Goal: Task Accomplishment & Management: Use online tool/utility

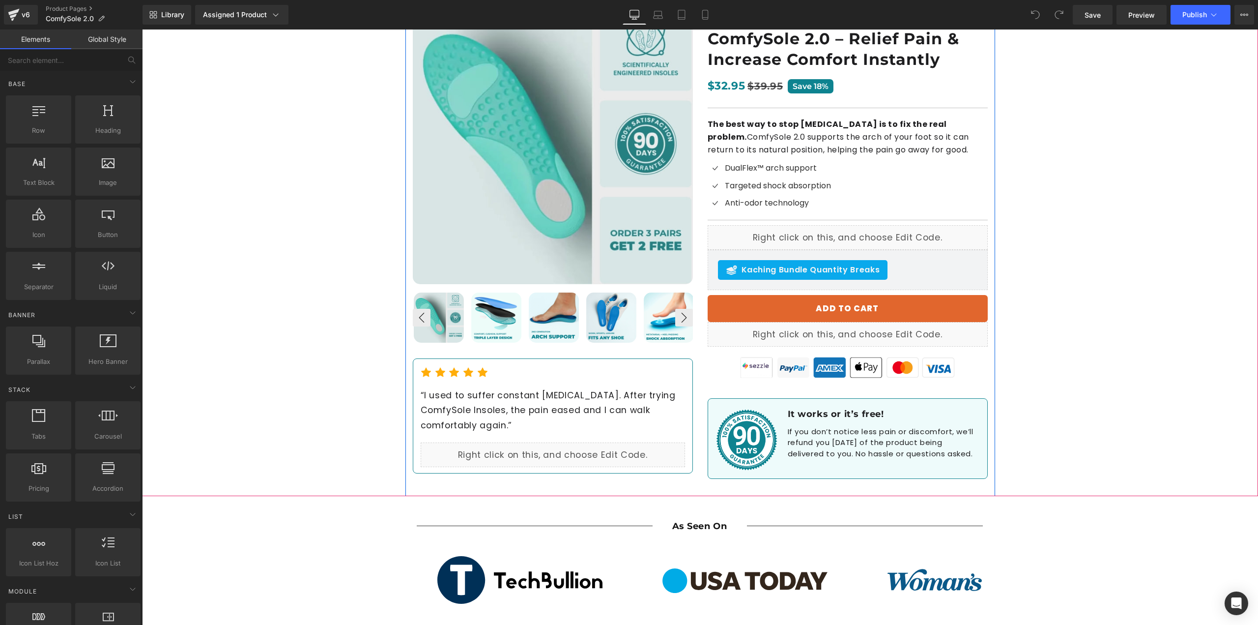
scroll to position [197, 0]
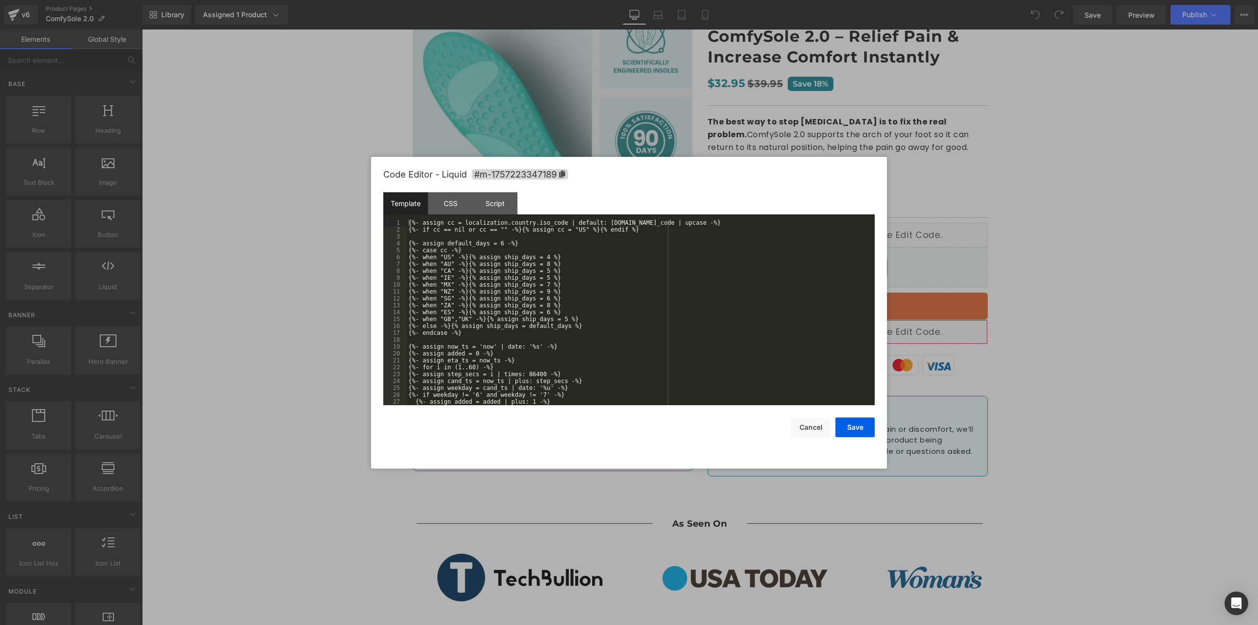
click at [823, 0] on div "You are previewing how the will restyle your page. You can not edit Elements in…" at bounding box center [629, 0] width 1258 height 0
click at [456, 254] on div "{%- assign cc = localization.country.iso_code | default: shop.address.country_c…" at bounding box center [639, 319] width 465 height 200
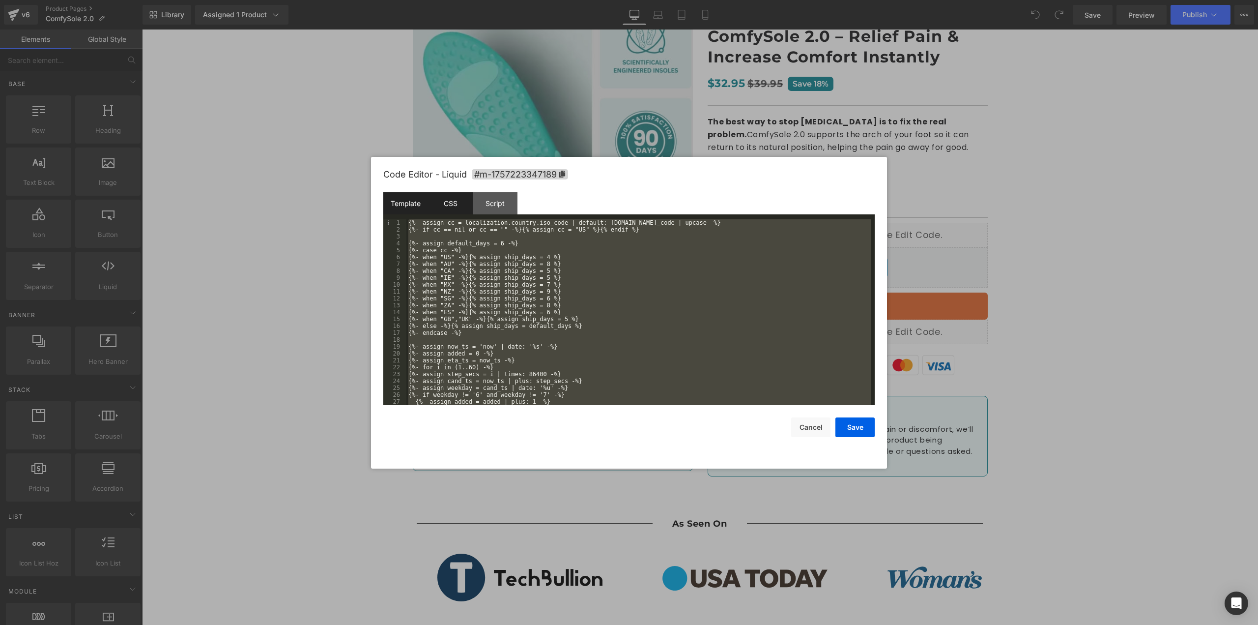
click at [460, 209] on div "CSS" at bounding box center [450, 203] width 45 height 22
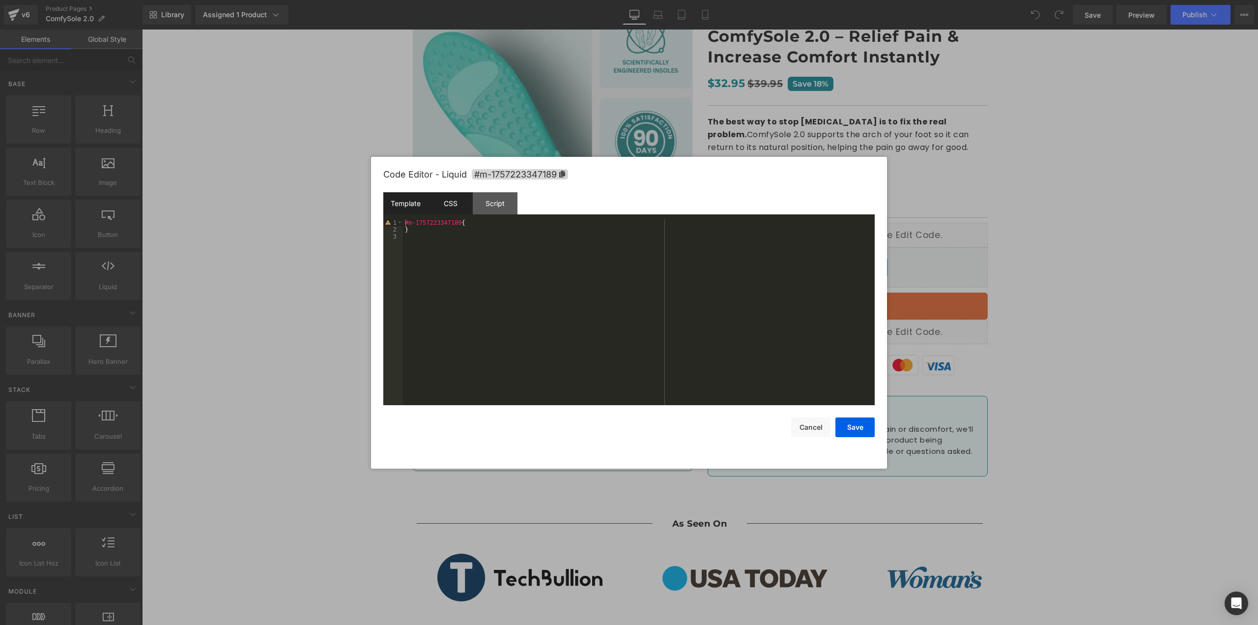
click at [416, 203] on div "Template" at bounding box center [405, 203] width 45 height 22
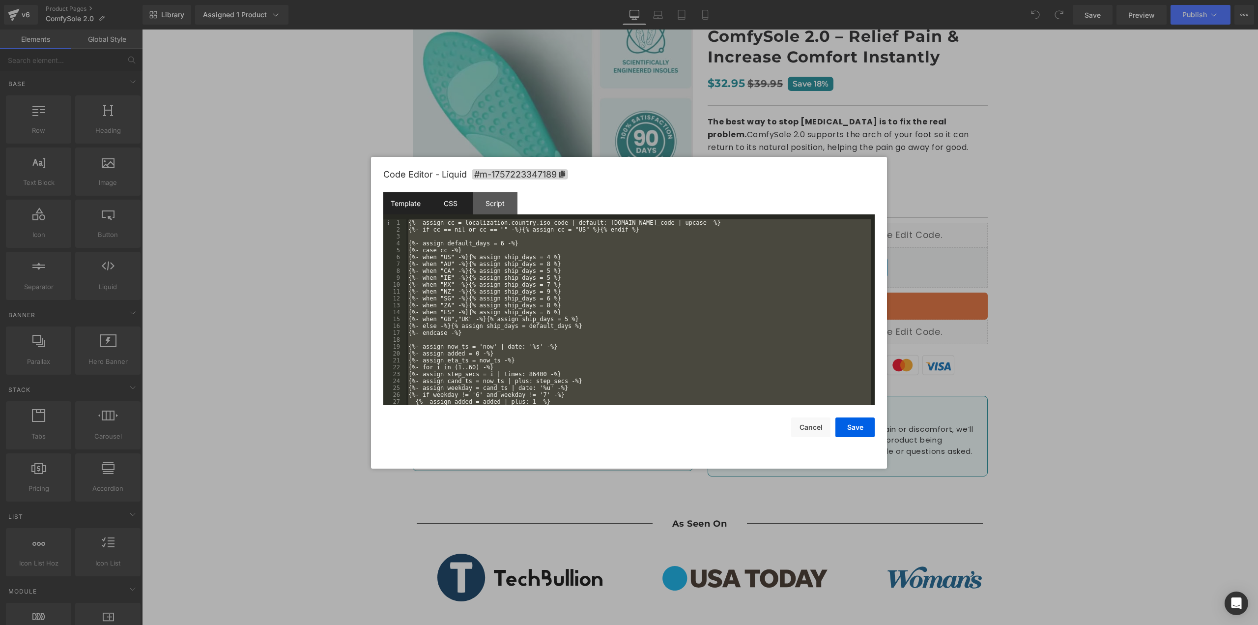
click at [454, 201] on div "CSS" at bounding box center [450, 203] width 45 height 22
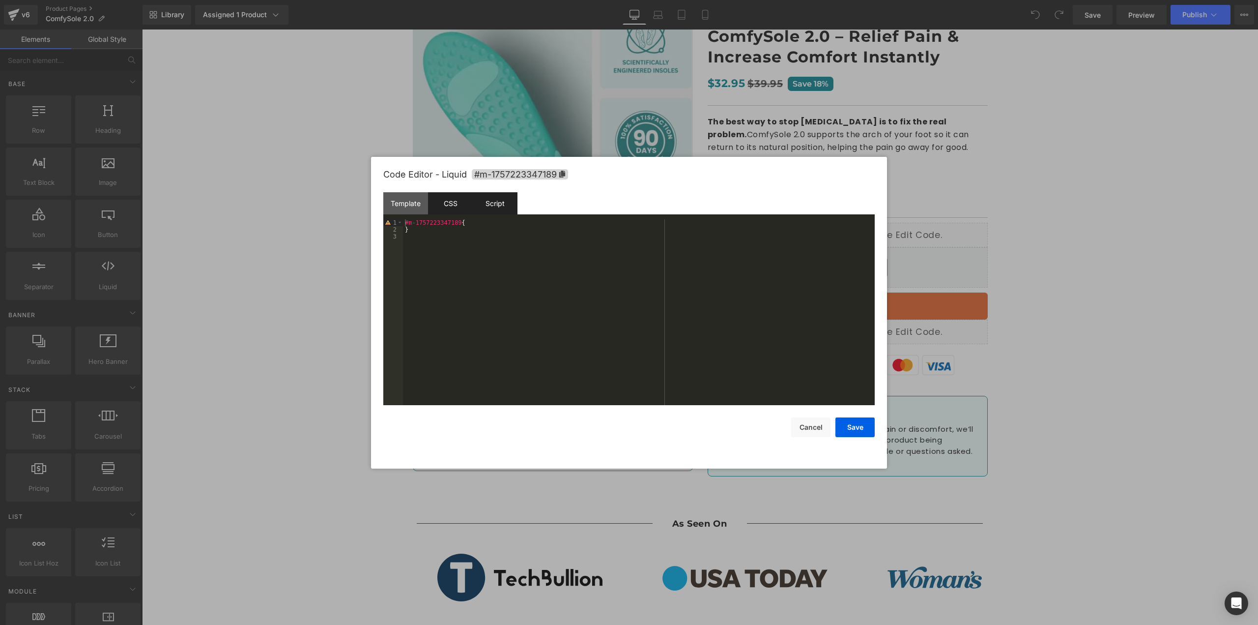
click at [494, 206] on div "Script" at bounding box center [495, 203] width 45 height 22
click at [411, 191] on div "Code Editor - Liquid #m-1757223347189" at bounding box center [629, 174] width 492 height 35
click at [411, 202] on div "Template" at bounding box center [405, 203] width 45 height 22
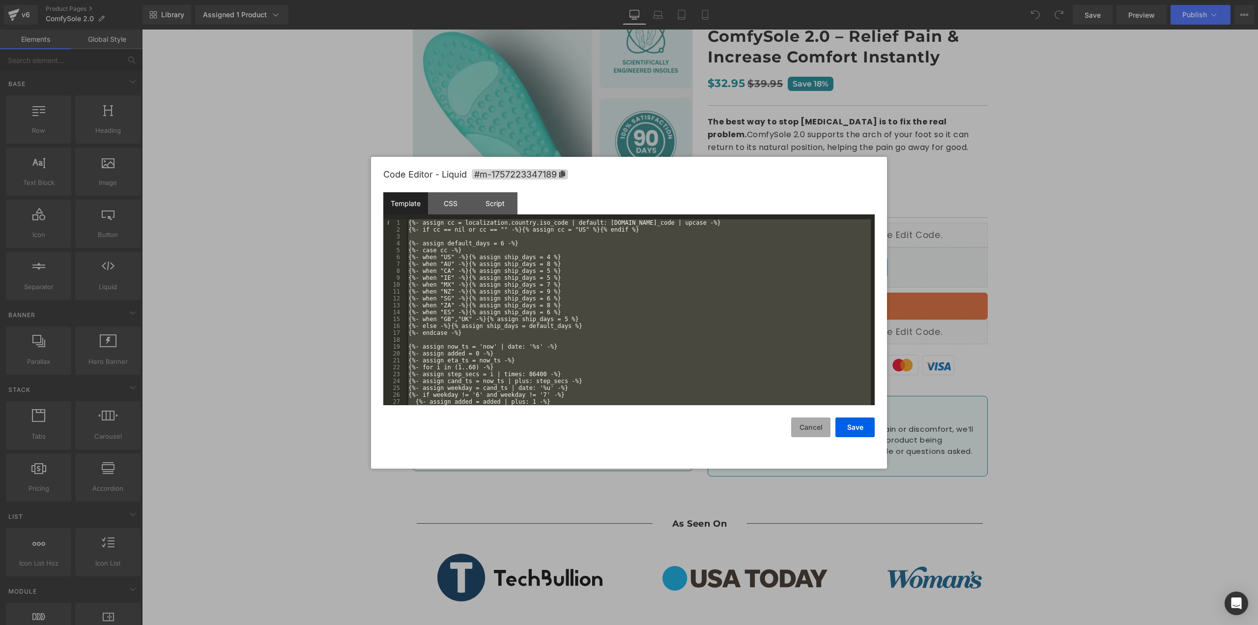
click at [805, 431] on button "Cancel" at bounding box center [810, 427] width 39 height 20
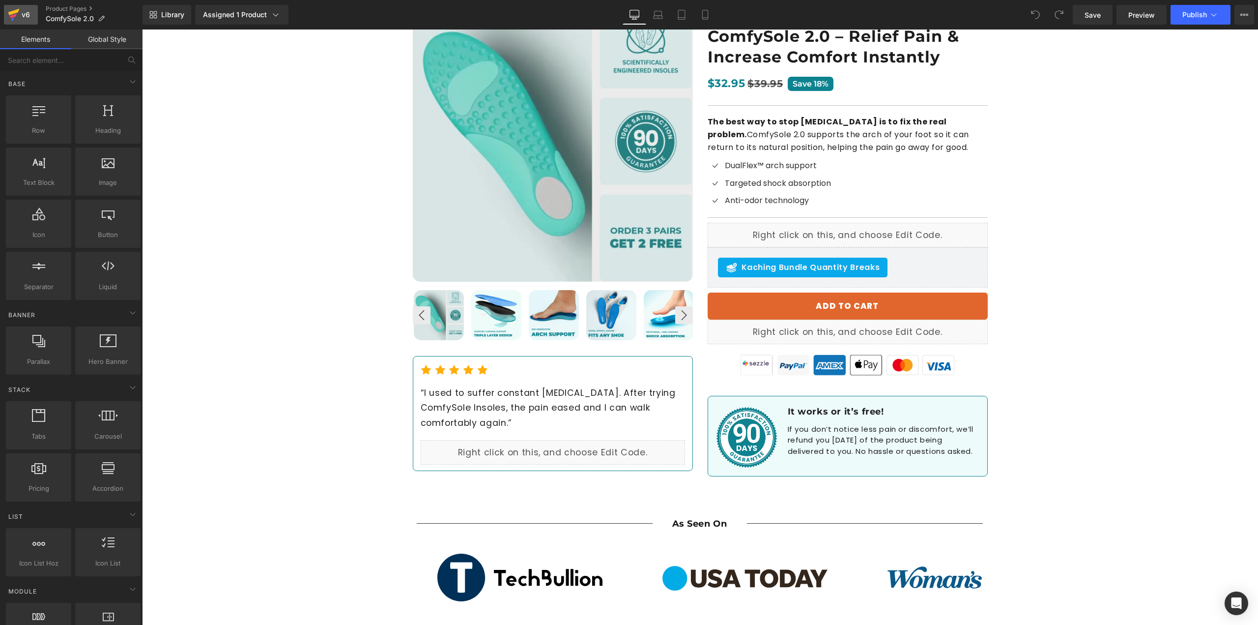
click at [9, 12] on icon at bounding box center [14, 14] width 12 height 25
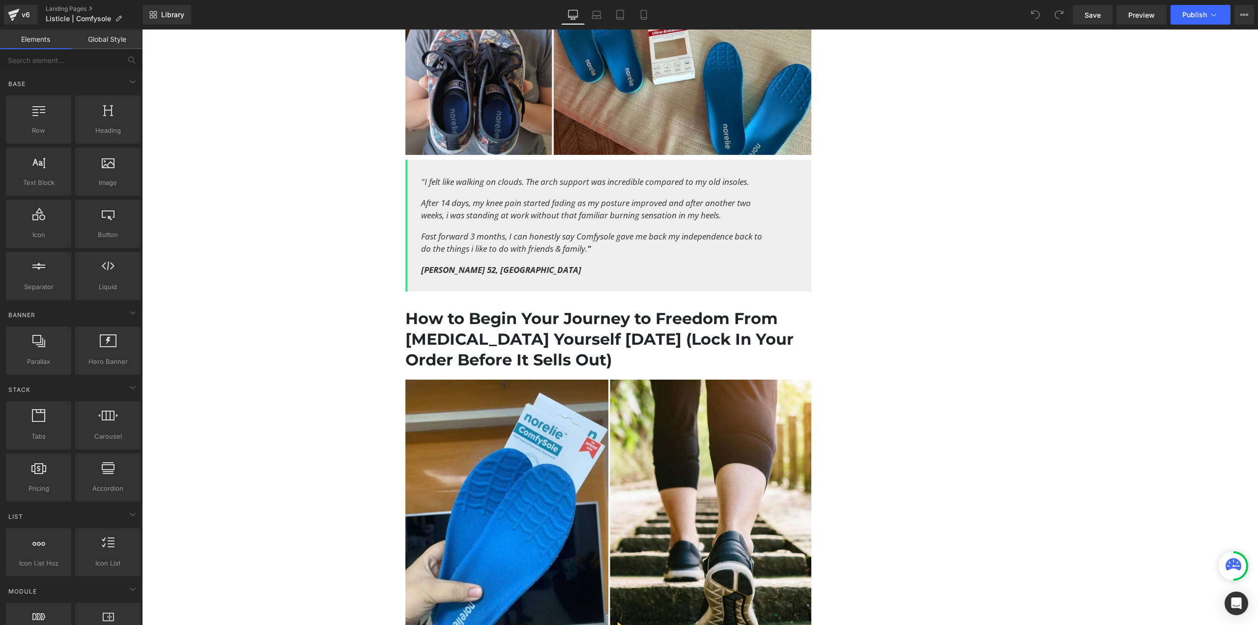
scroll to position [3795, 0]
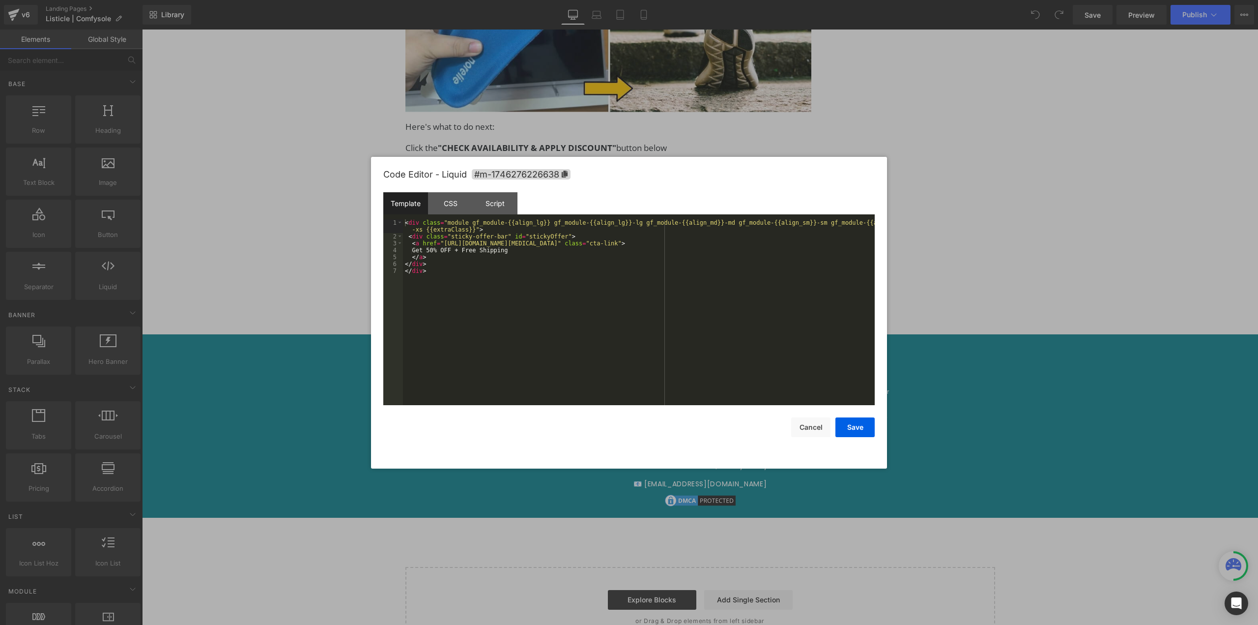
click at [559, 0] on div "You are previewing how the will restyle your page. You can not edit Elements in…" at bounding box center [629, 0] width 1258 height 0
click at [502, 197] on div "Script" at bounding box center [495, 203] width 45 height 22
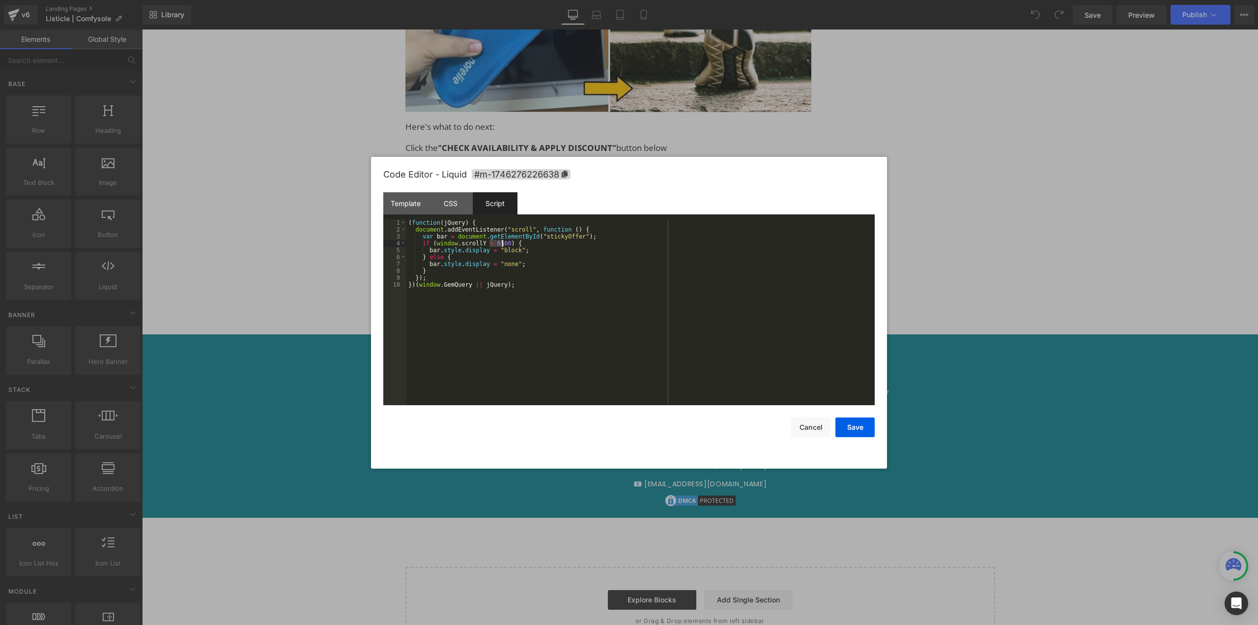
drag, startPoint x: 490, startPoint y: 244, endPoint x: 501, endPoint y: 246, distance: 11.5
click at [501, 246] on div "( function ( jQuery ) { document . addEventListener ( "scroll" , function ( ) {…" at bounding box center [641, 319] width 468 height 200
click at [864, 421] on button "Save" at bounding box center [855, 427] width 39 height 20
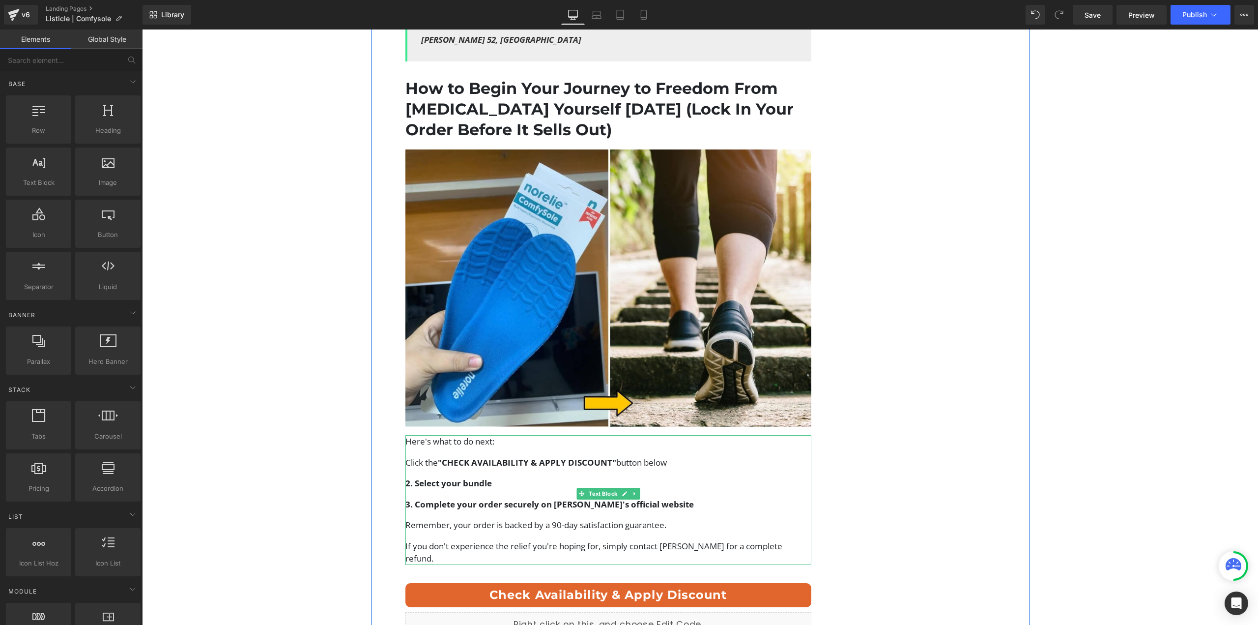
scroll to position [3352, 0]
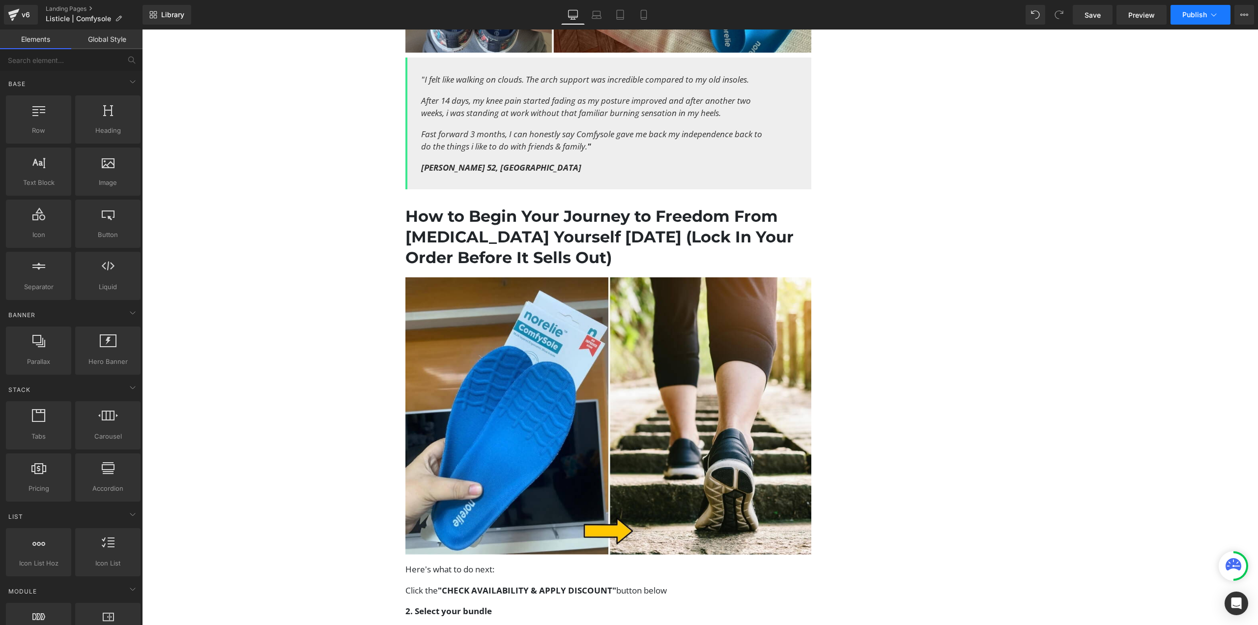
click at [1187, 10] on button "Publish" at bounding box center [1201, 15] width 60 height 20
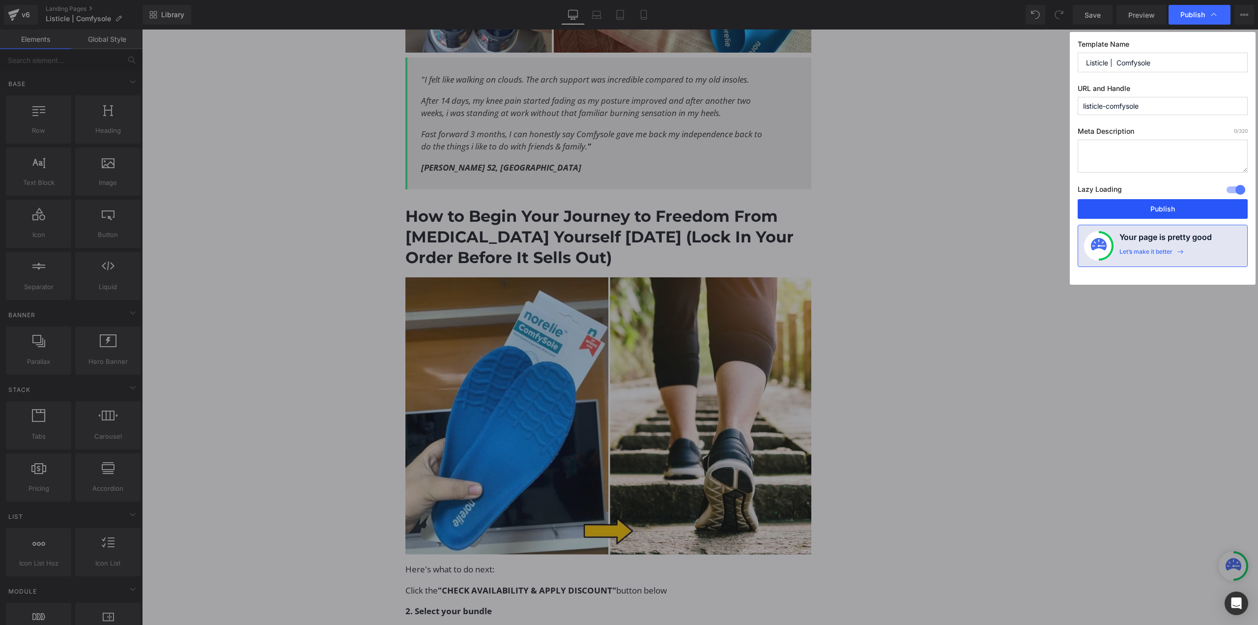
click at [1138, 210] on button "Publish" at bounding box center [1163, 209] width 170 height 20
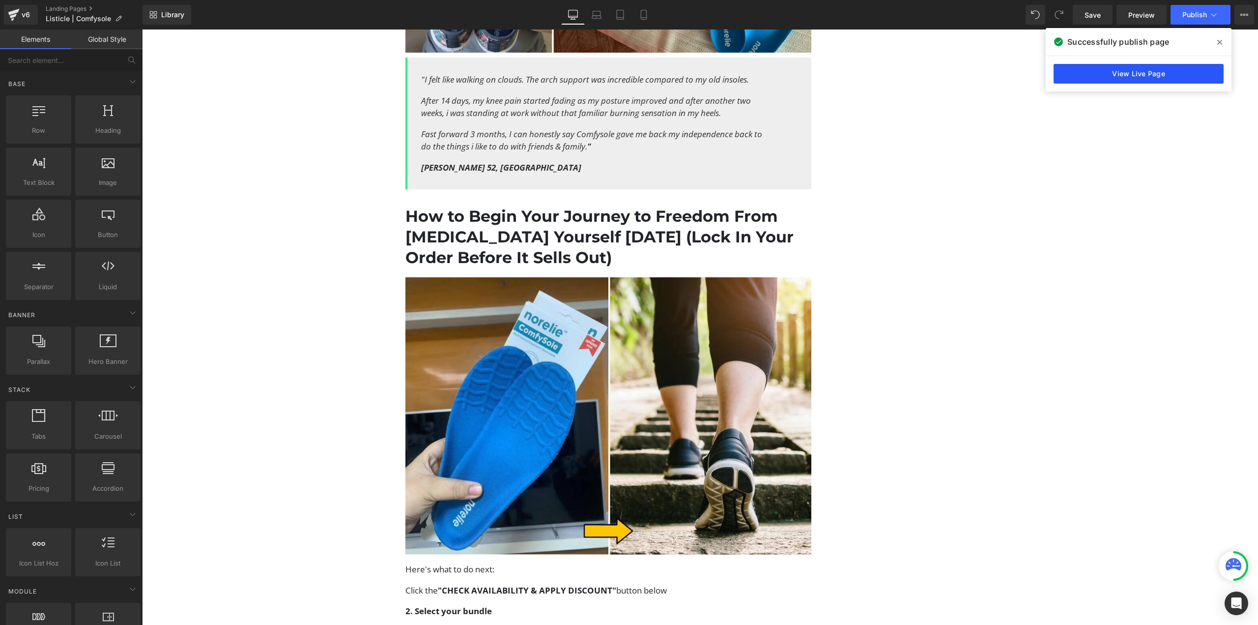
click at [1178, 68] on link "View Live Page" at bounding box center [1139, 74] width 170 height 20
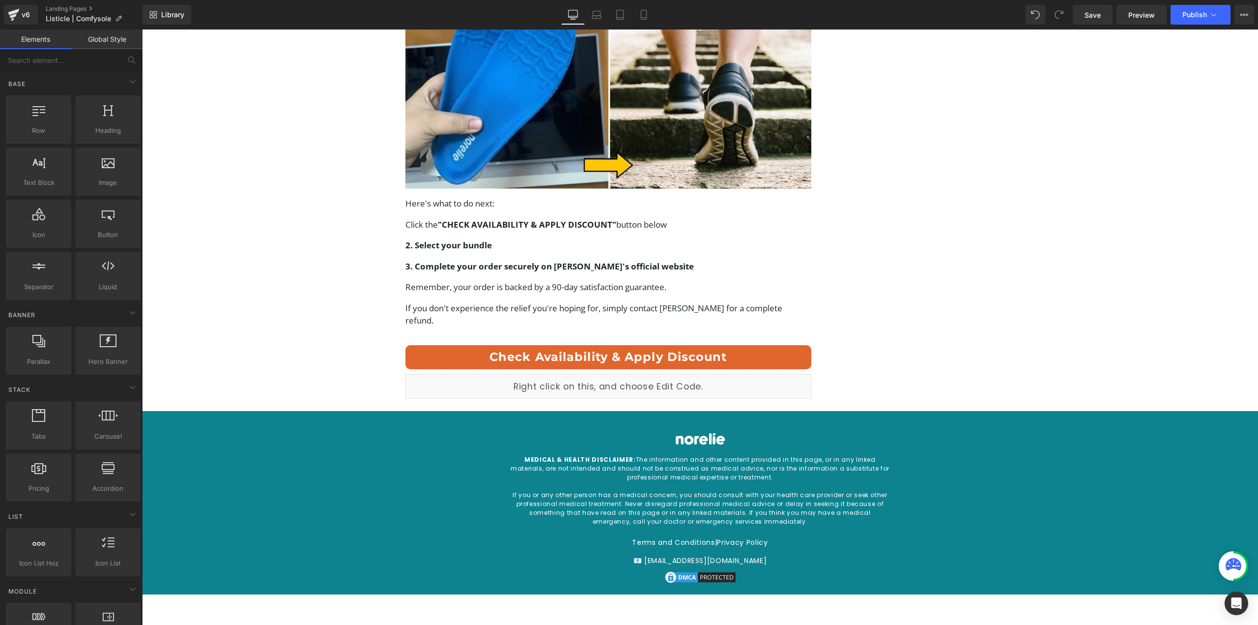
scroll to position [3795, 0]
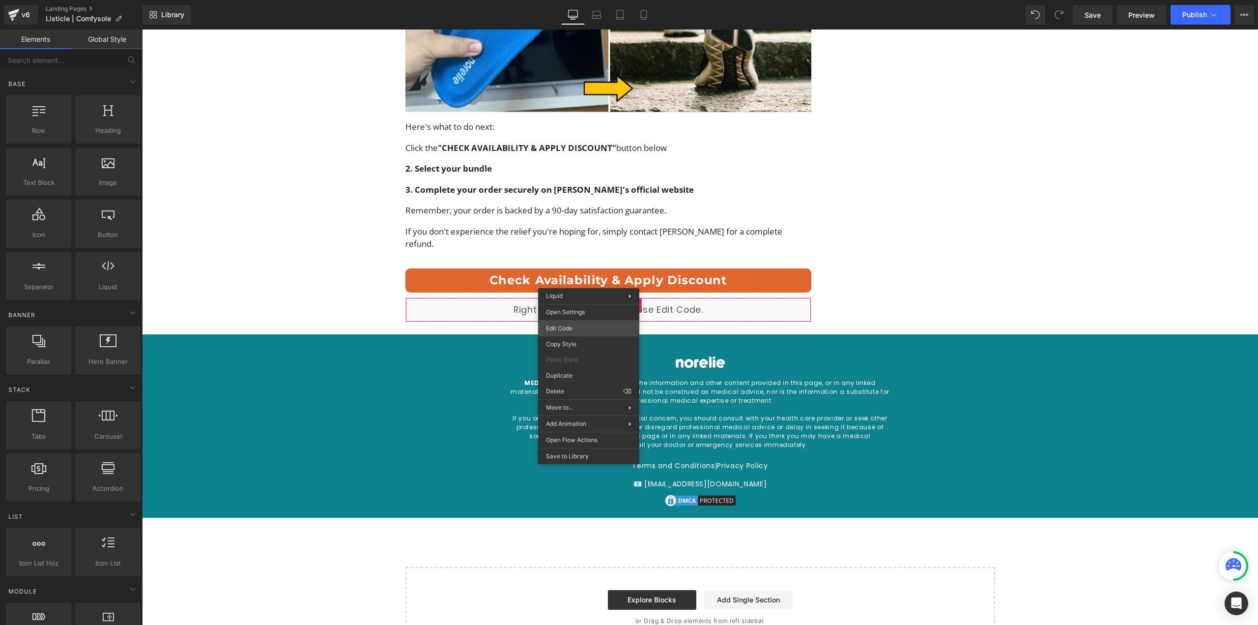
click at [571, 0] on div "You are previewing how the will restyle your page. You can not edit Elements in…" at bounding box center [629, 0] width 1258 height 0
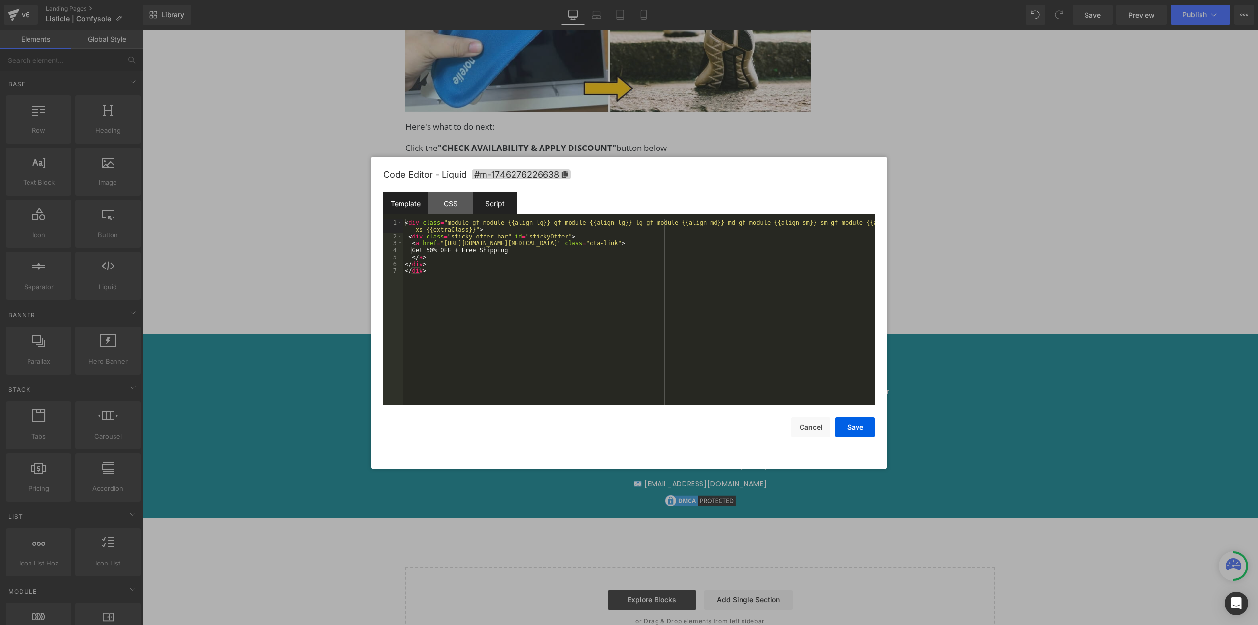
click at [497, 201] on div "Script" at bounding box center [495, 203] width 45 height 22
drag, startPoint x: 491, startPoint y: 244, endPoint x: 503, endPoint y: 244, distance: 12.8
click at [503, 244] on div "( function ( jQuery ) { document . addEventListener ( "scroll" , function ( ) {…" at bounding box center [641, 319] width 468 height 200
click at [870, 424] on button "Save" at bounding box center [855, 427] width 39 height 20
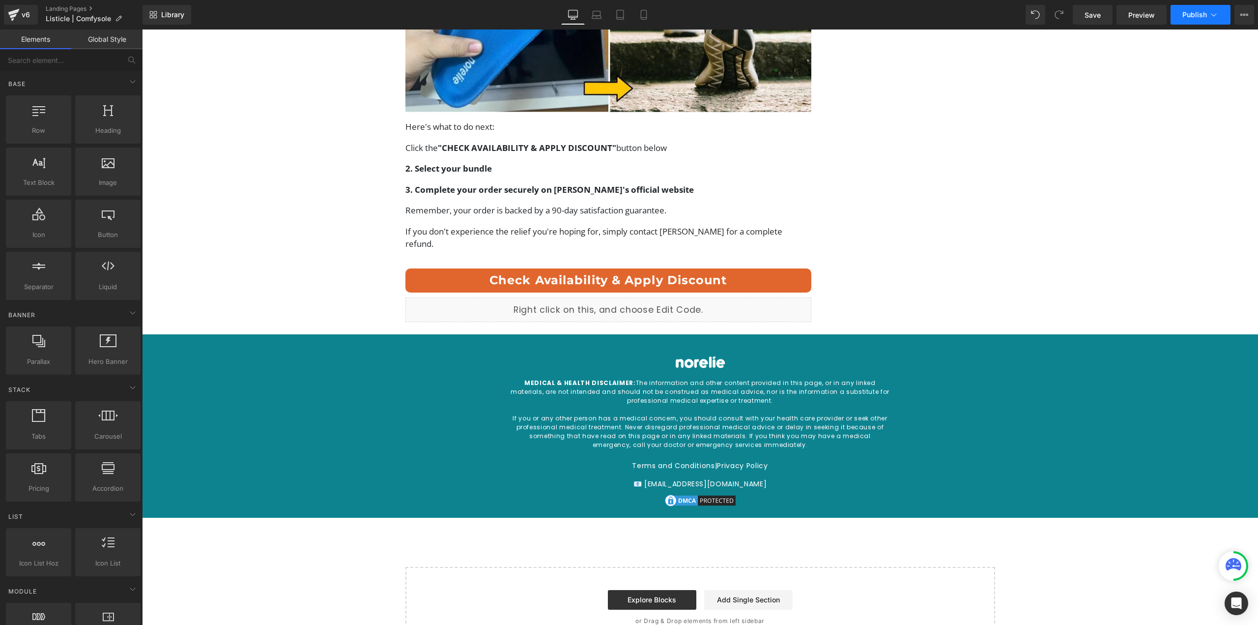
click at [1192, 8] on button "Publish" at bounding box center [1201, 15] width 60 height 20
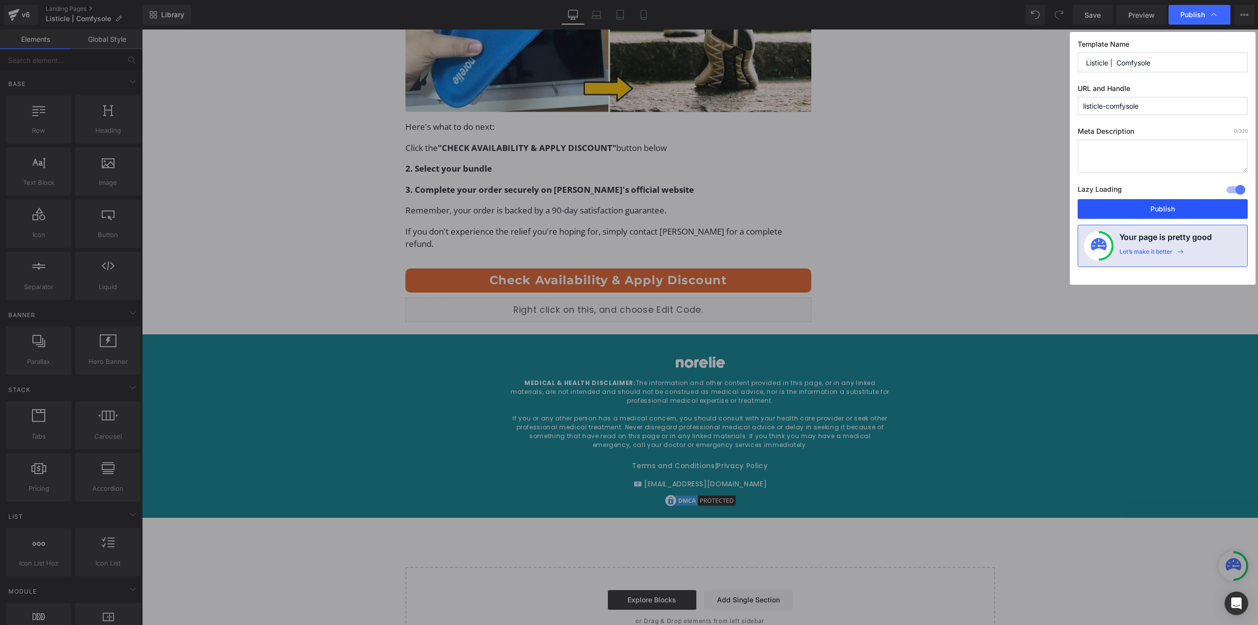
click at [1224, 208] on button "Publish" at bounding box center [1163, 209] width 170 height 20
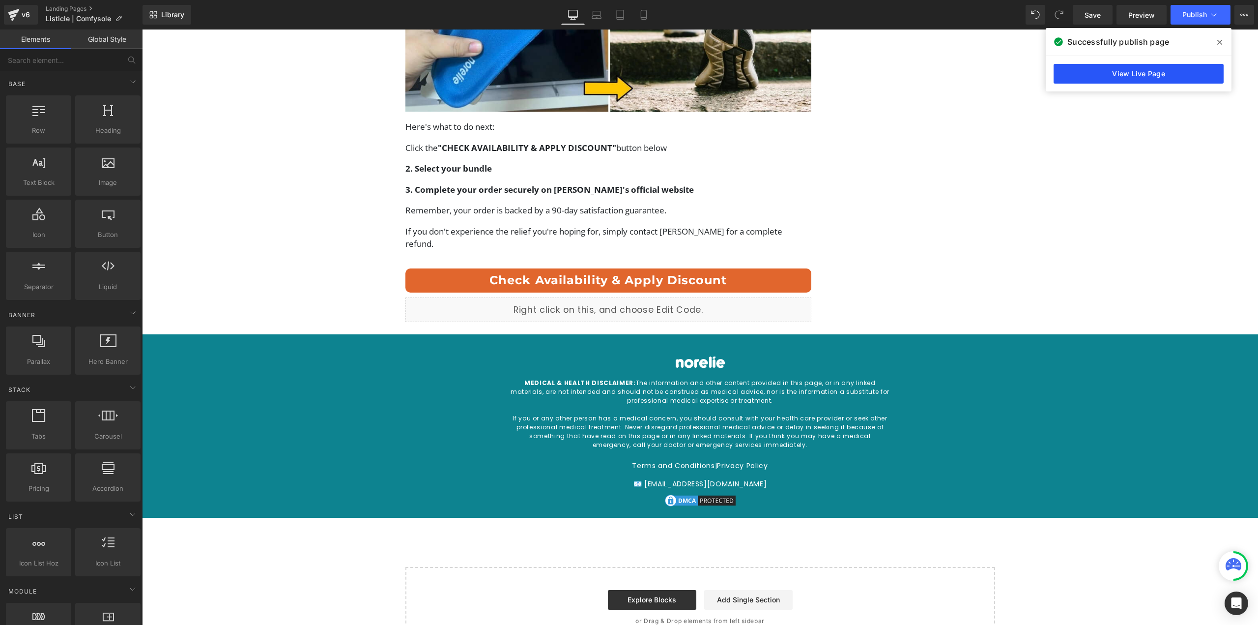
click at [1065, 78] on link "View Live Page" at bounding box center [1139, 74] width 170 height 20
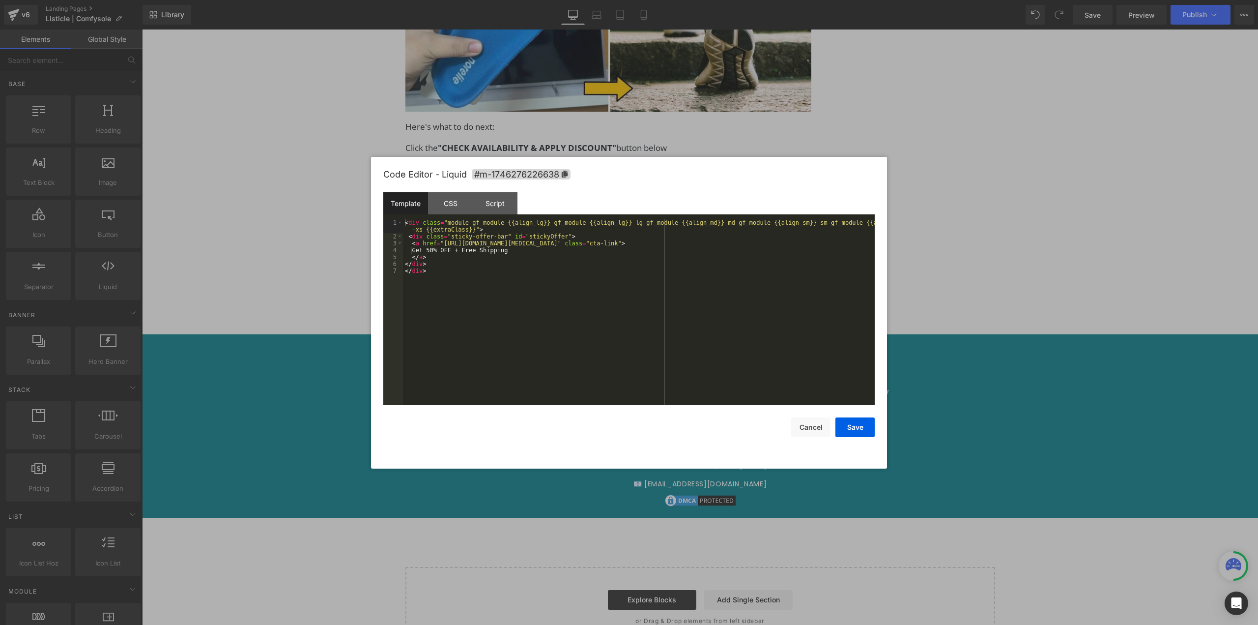
click at [564, 0] on div "You are previewing how the will restyle your page. You can not edit Elements in…" at bounding box center [629, 0] width 1258 height 0
click at [451, 198] on div "CSS" at bounding box center [450, 203] width 45 height 22
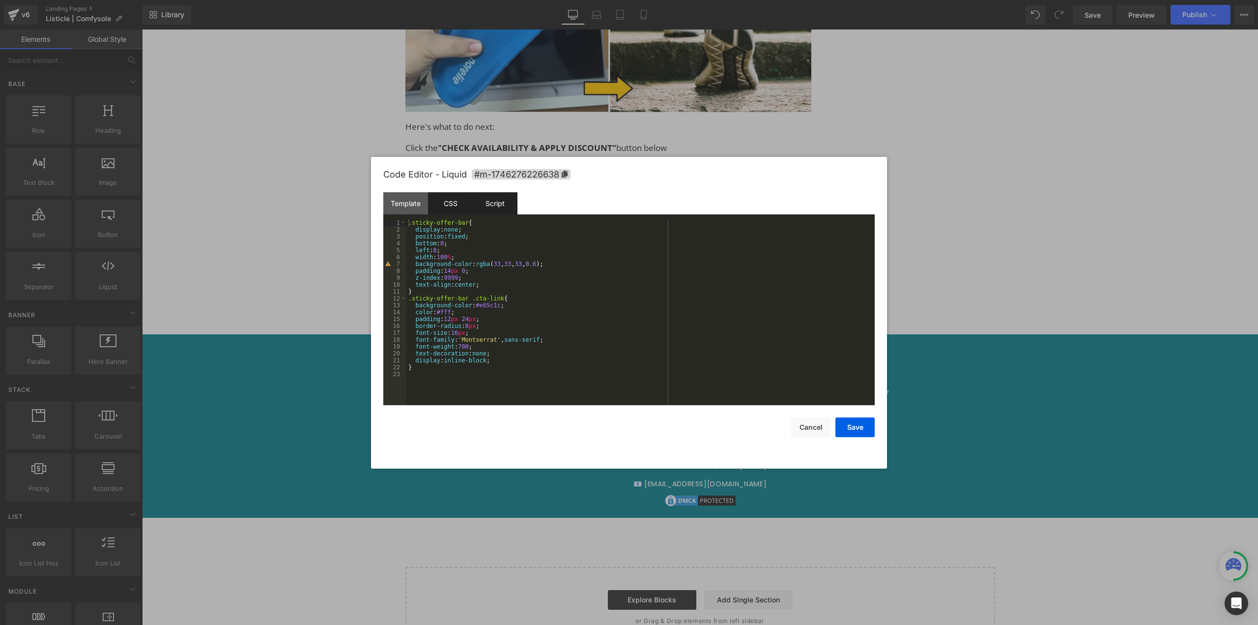
click at [479, 204] on div "Script" at bounding box center [495, 203] width 45 height 22
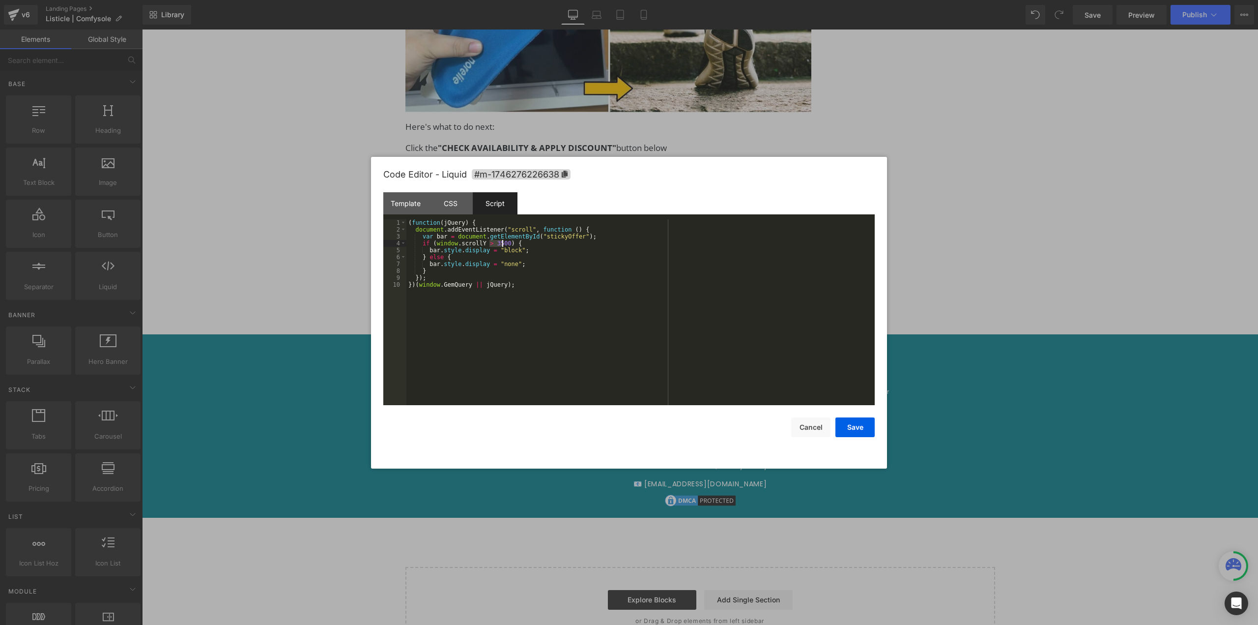
drag, startPoint x: 490, startPoint y: 244, endPoint x: 502, endPoint y: 246, distance: 12.1
click at [502, 246] on div "( function ( jQuery ) { document . addEventListener ( "scroll" , function ( ) {…" at bounding box center [641, 319] width 468 height 200
drag, startPoint x: 851, startPoint y: 431, endPoint x: 818, endPoint y: 377, distance: 63.8
click at [851, 431] on button "Save" at bounding box center [855, 427] width 39 height 20
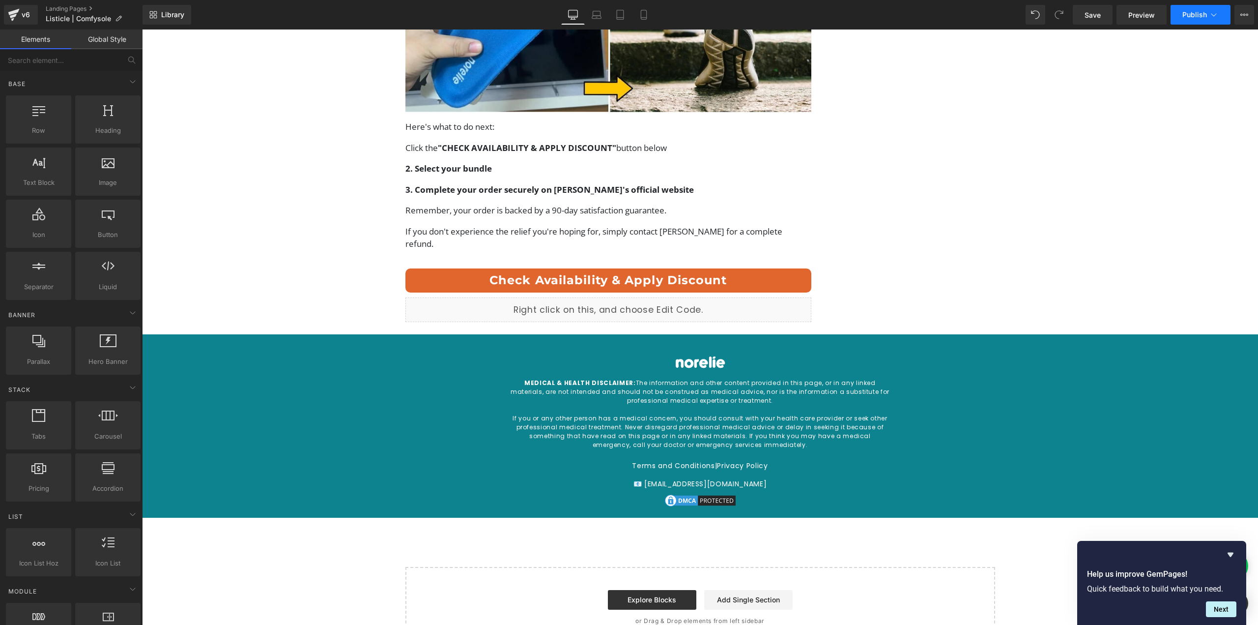
click at [1183, 12] on span "Publish" at bounding box center [1195, 15] width 25 height 8
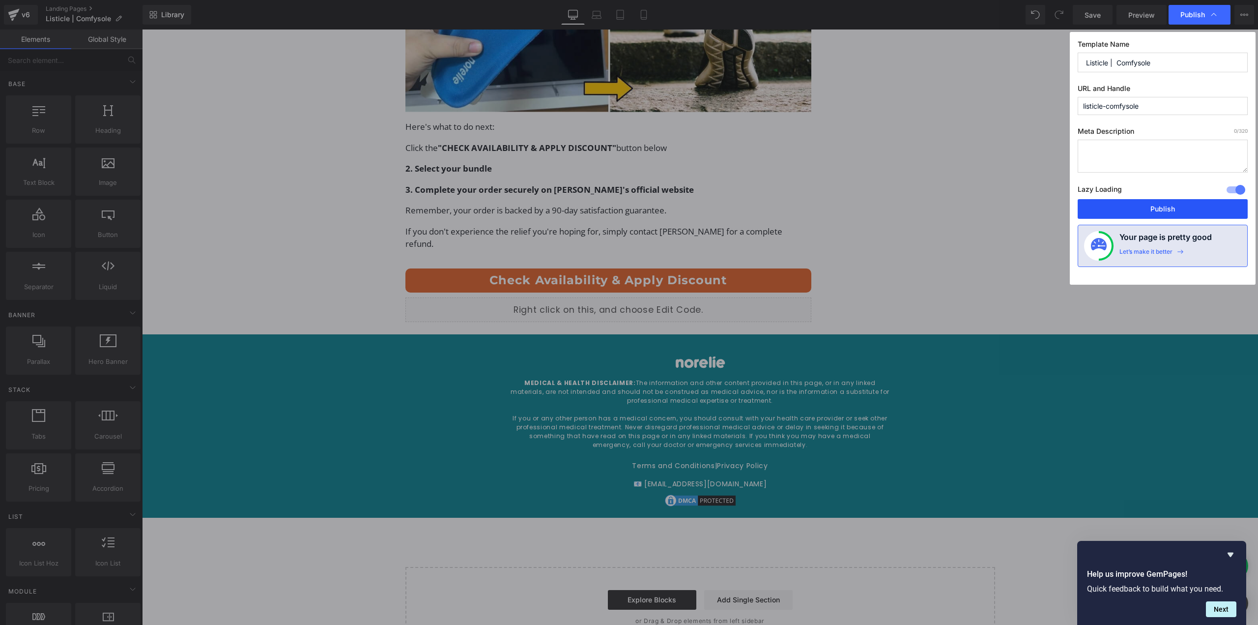
click at [1191, 213] on button "Publish" at bounding box center [1163, 209] width 170 height 20
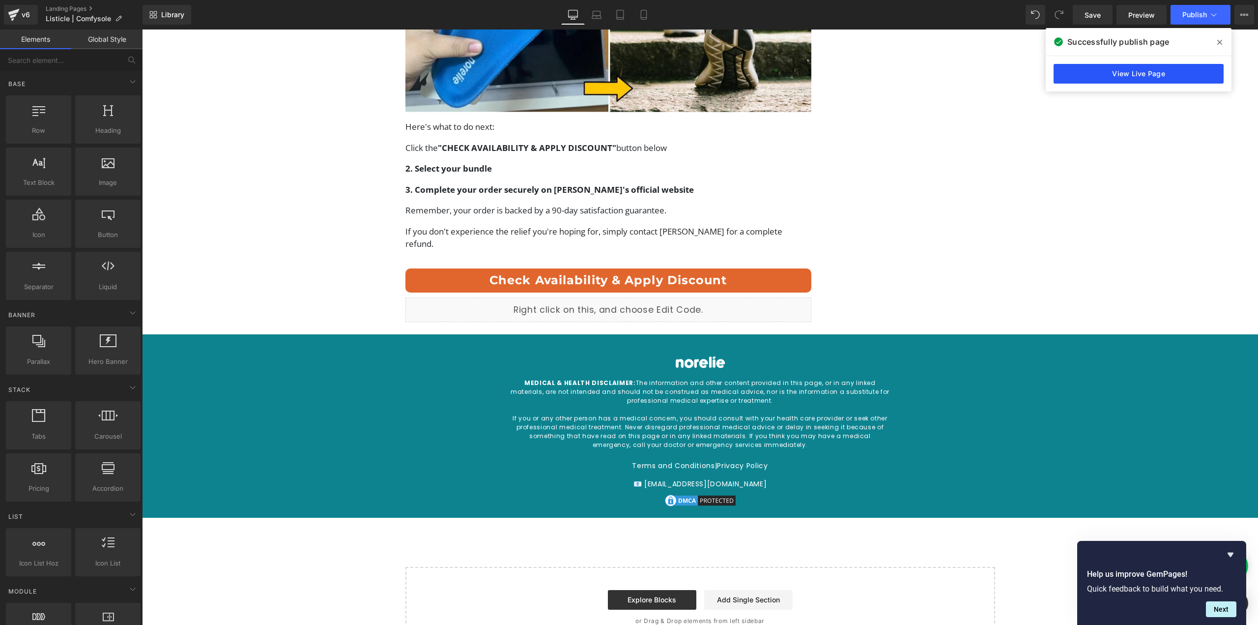
click at [1182, 70] on link "View Live Page" at bounding box center [1139, 74] width 170 height 20
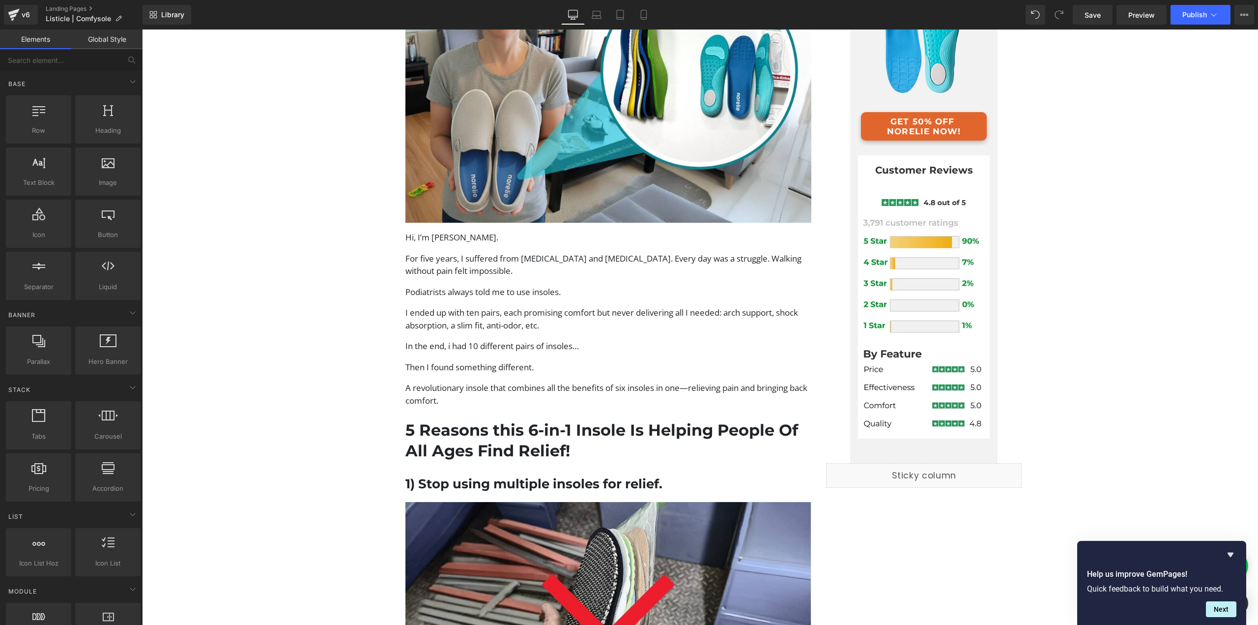
scroll to position [0, 0]
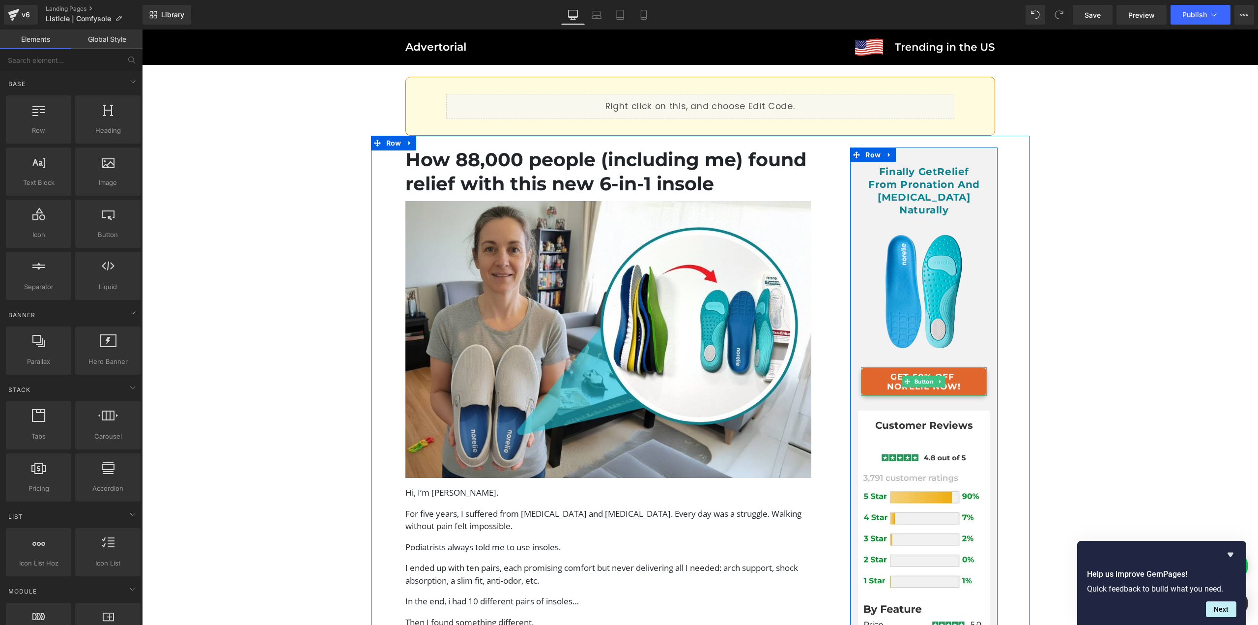
click at [894, 377] on link "GET 50% OFF NORELIE NOW!" at bounding box center [924, 381] width 126 height 29
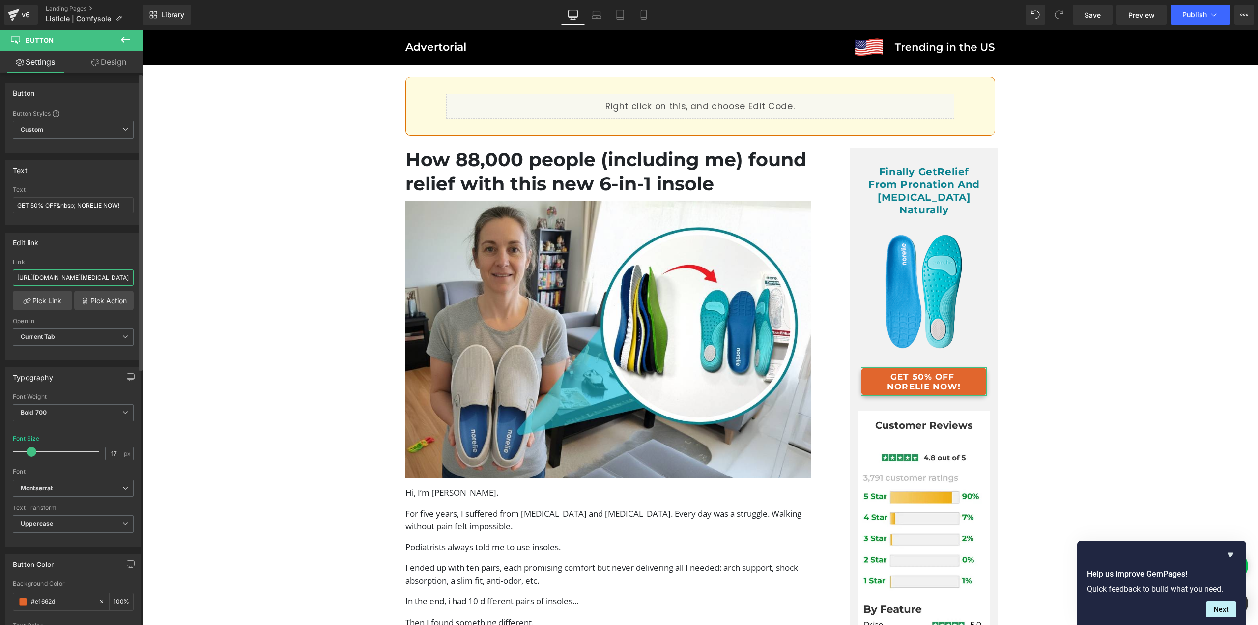
click at [70, 277] on input "[URL][DOMAIN_NAME][MEDICAL_DATA]" at bounding box center [73, 277] width 121 height 16
click at [28, 16] on div "v6" at bounding box center [26, 14] width 12 height 13
